Goal: Transaction & Acquisition: Purchase product/service

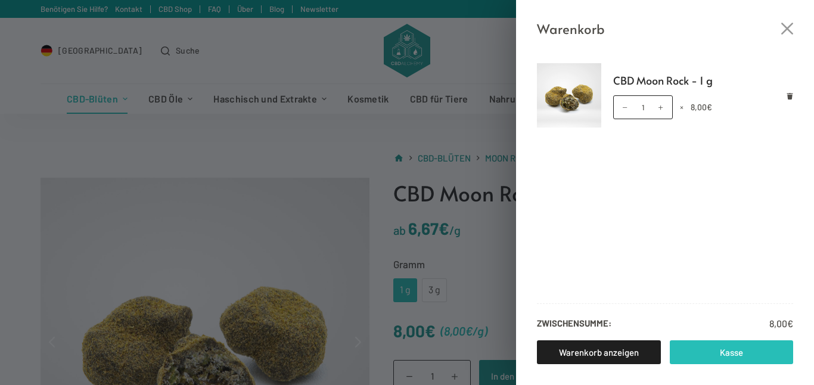
click at [718, 348] on link "Kasse" at bounding box center [732, 352] width 124 height 24
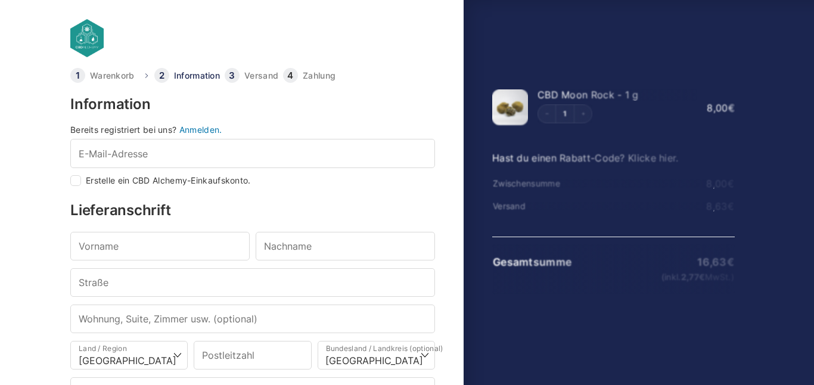
select select "DE-BE"
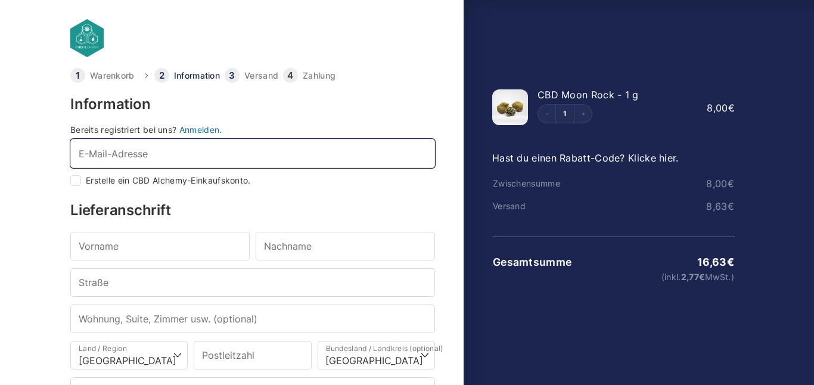
click at [194, 149] on input "E-Mail-Adresse *" at bounding box center [252, 153] width 365 height 29
type input "jekjekke"
checkbox input "true"
type input "[EMAIL_ADDRESS][DOMAIN_NAME]"
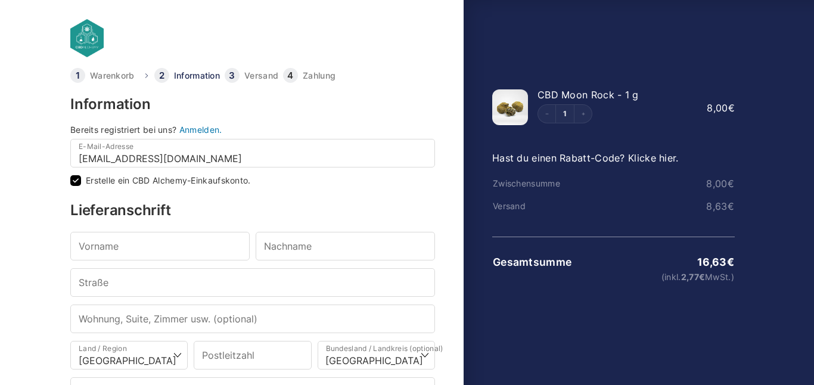
drag, startPoint x: 77, startPoint y: 178, endPoint x: 207, endPoint y: 99, distance: 152.2
click at [207, 99] on div "Information Bereits registriert bei uns? [GEOGRAPHIC_DATA]. E-Mail-Adresse * [E…" at bounding box center [252, 314] width 365 height 434
click at [198, 125] on link "Anmelden." at bounding box center [200, 130] width 43 height 10
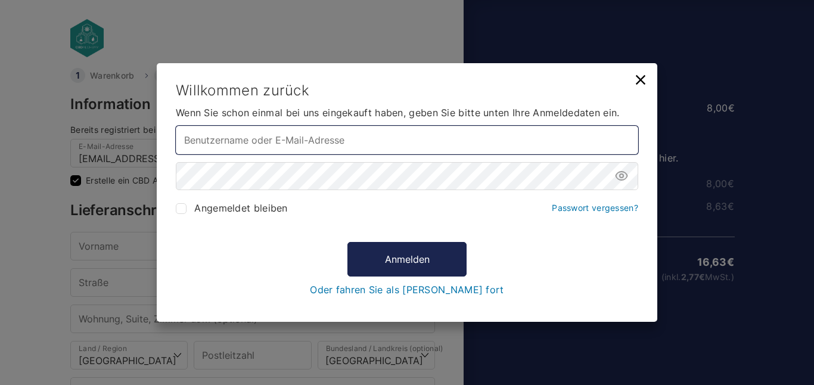
click at [234, 142] on input "Benutzername oder E-Mail-Adresse *" at bounding box center [407, 140] width 462 height 29
type input "jekjekkes@"
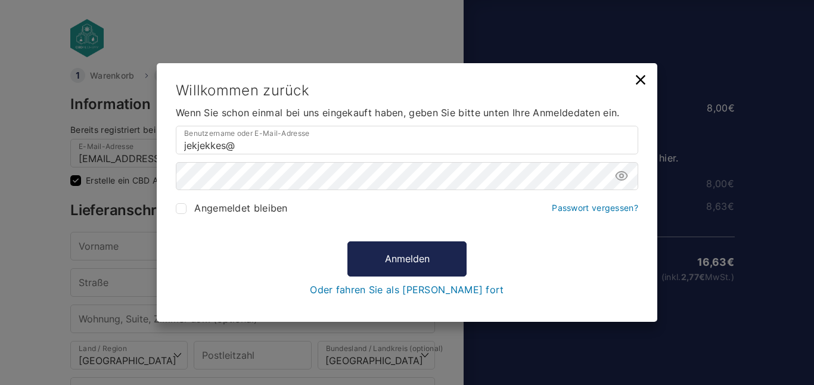
click at [645, 79] on icon at bounding box center [640, 80] width 17 height 17
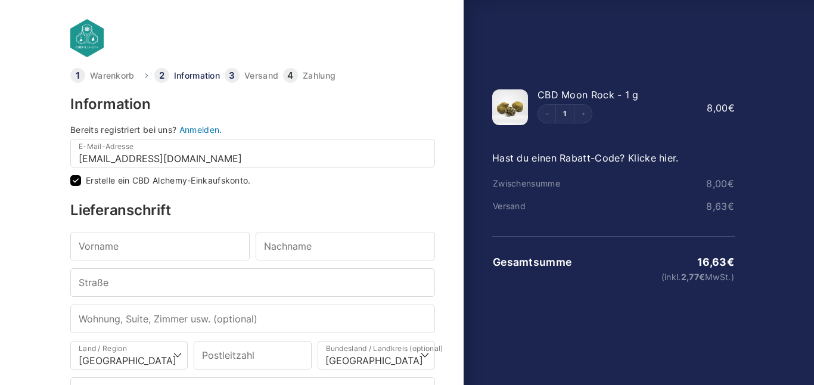
click at [82, 178] on div "Erstelle ein CBD Alchemy-Einkaufskonto." at bounding box center [252, 180] width 365 height 11
click at [72, 181] on input "Erstelle ein CBD Alchemy-Einkaufskonto." at bounding box center [75, 180] width 11 height 11
checkbox input "false"
click at [145, 246] on input "Vorname *" at bounding box center [159, 246] width 179 height 29
type input "Maher"
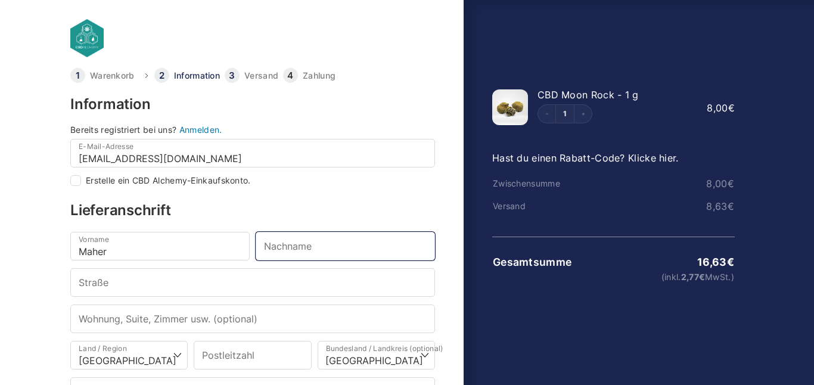
type input "[PERSON_NAME]"
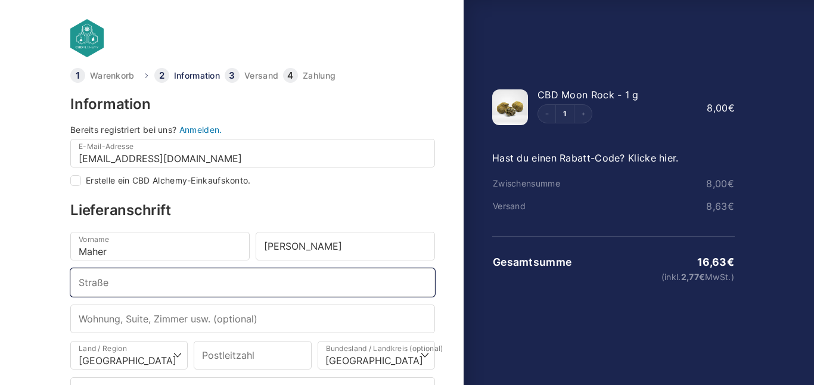
type input "Kienitzer [STREET_ADDRESS]"
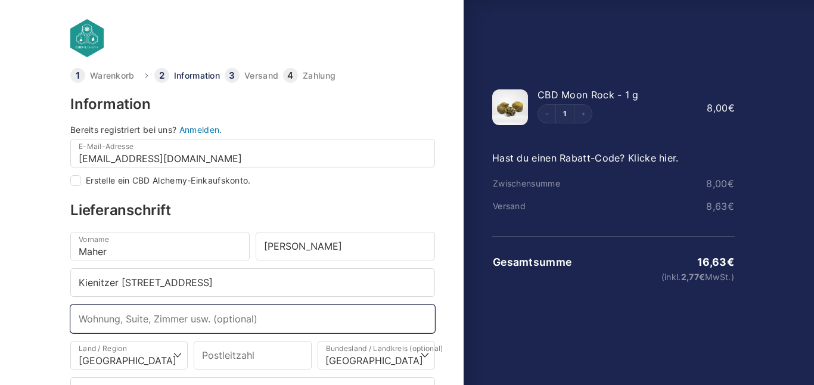
type input "Erdgeschoss Hinterhaus 1 Tür Links"
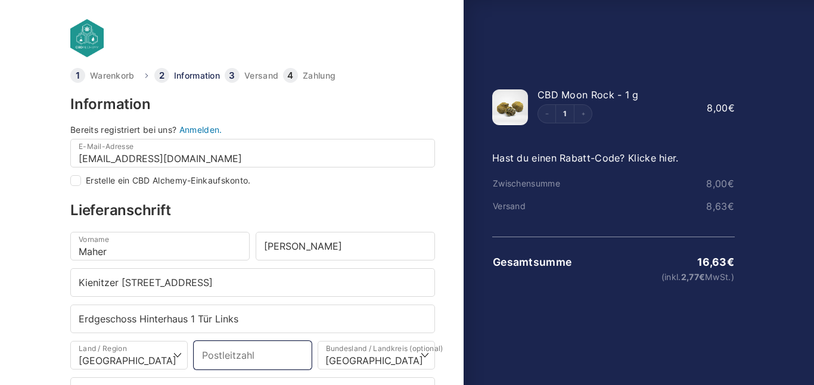
type input "15324"
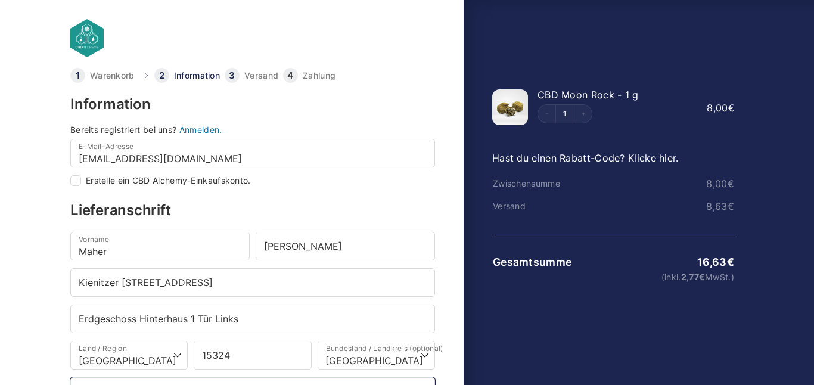
type input "Letschin"
type input "[PHONE_NUMBER]"
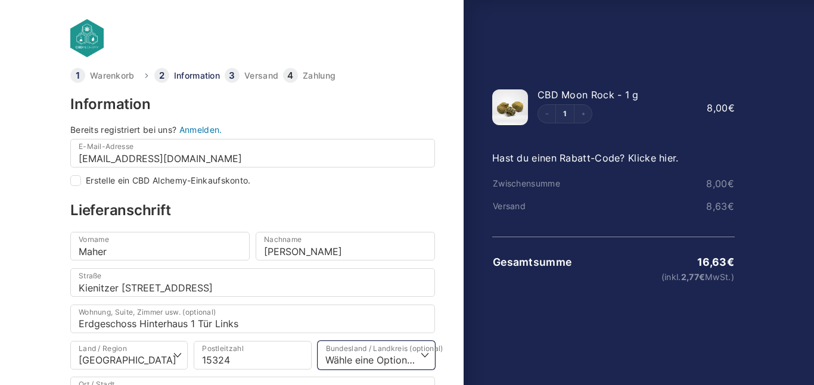
select select "DE-BB"
click option "Brandenburg" at bounding box center [0, 0] width 0 height 0
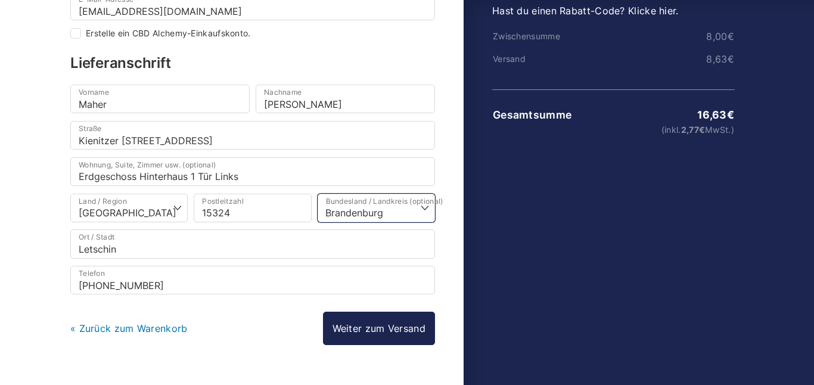
scroll to position [173, 0]
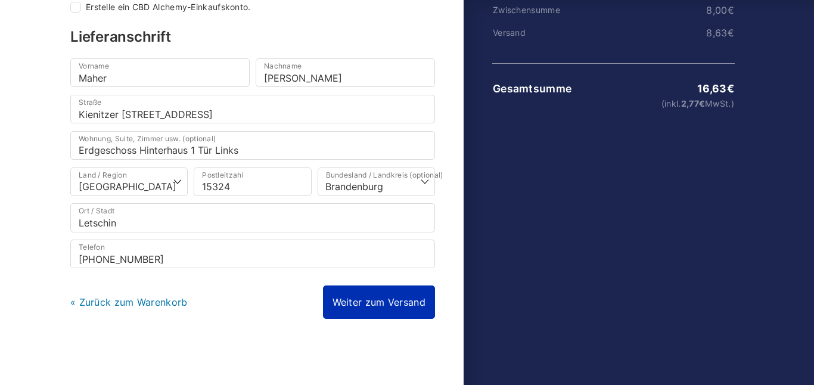
click at [365, 296] on link "Weiter zum Versand" at bounding box center [379, 301] width 112 height 33
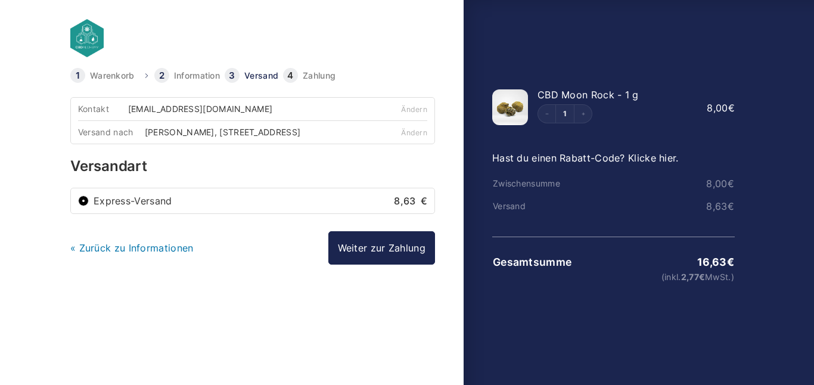
click at [131, 206] on label "Express-Versand 8,63 €" at bounding box center [261, 201] width 334 height 10
click at [89, 206] on input "Express-Versand 8,63 €" at bounding box center [83, 200] width 11 height 11
